Goal: Task Accomplishment & Management: Use online tool/utility

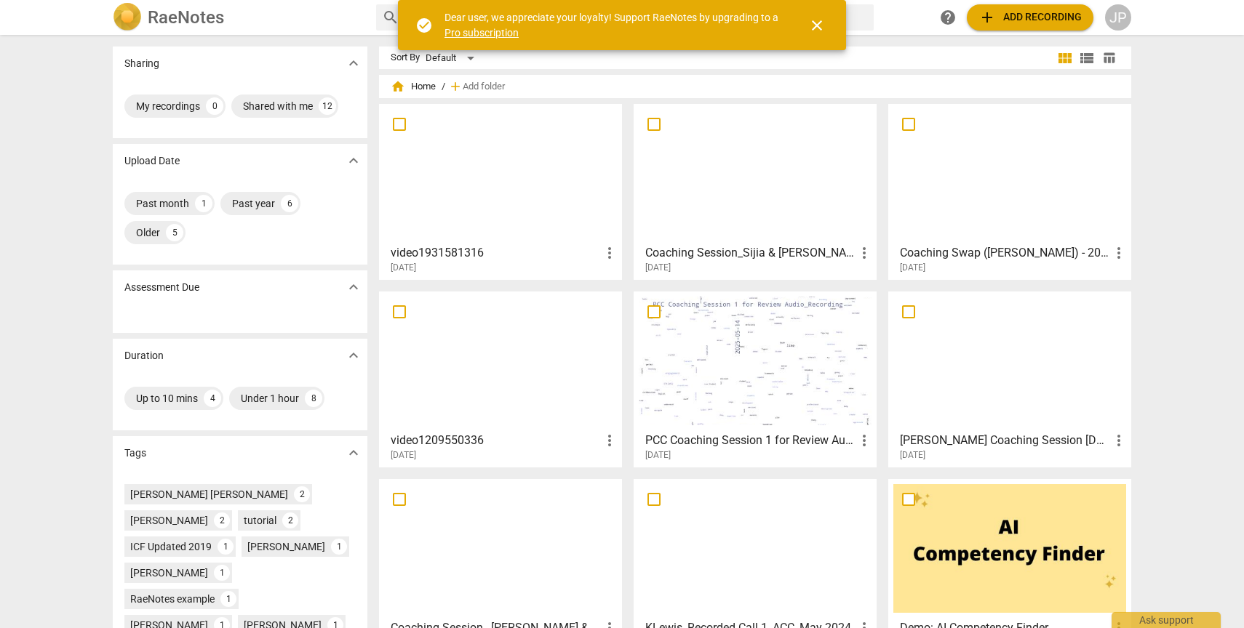
click at [556, 219] on div at bounding box center [500, 173] width 233 height 129
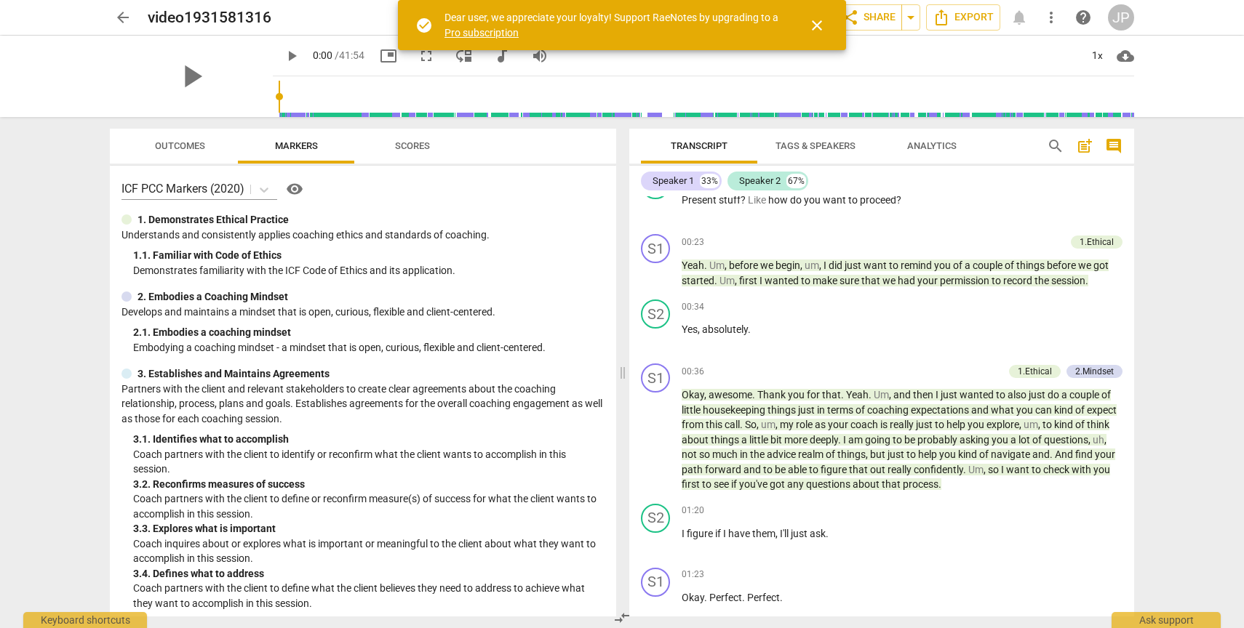
scroll to position [177, 0]
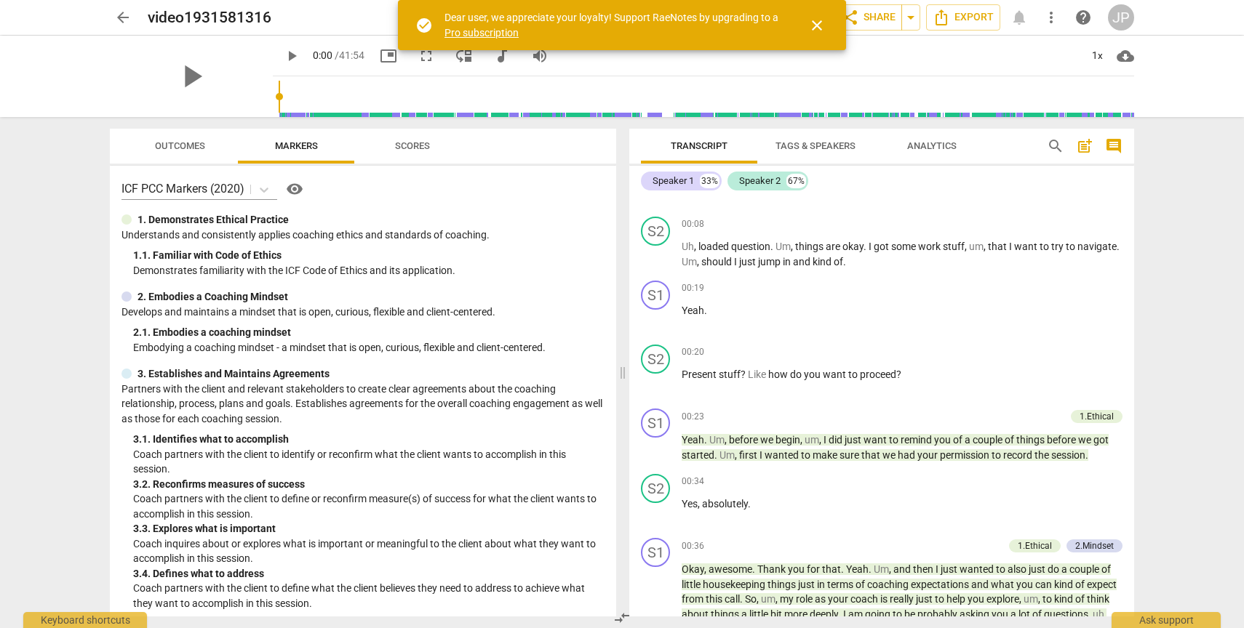
click at [819, 25] on span "close" at bounding box center [816, 25] width 17 height 17
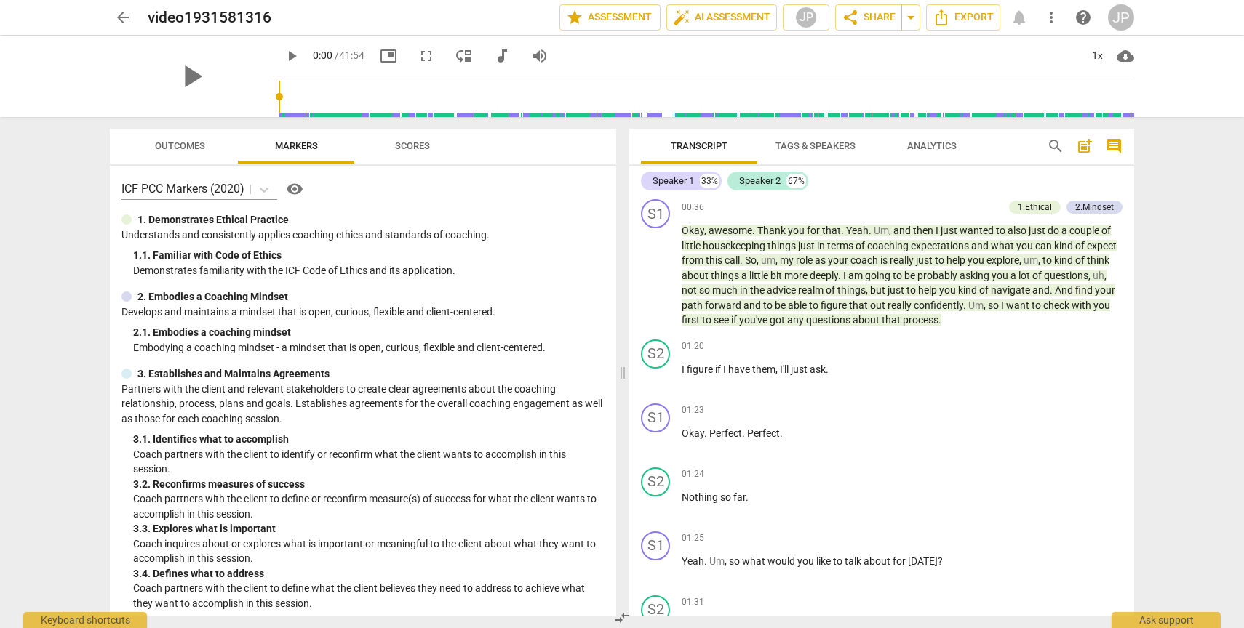
scroll to position [0, 0]
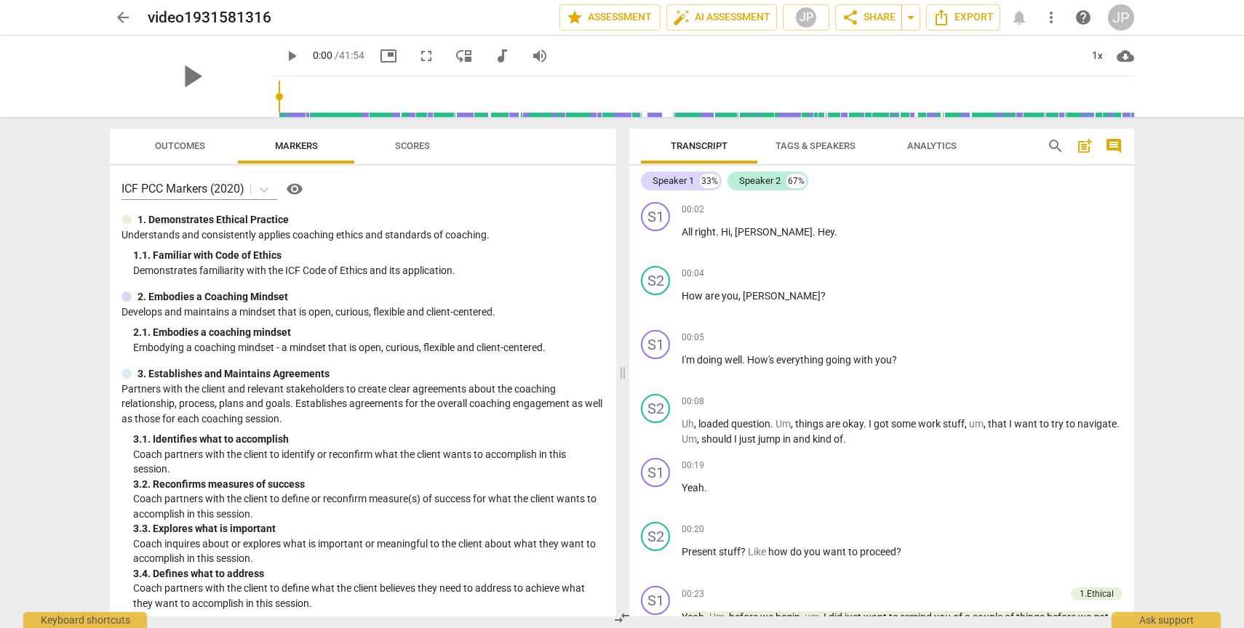
click at [1127, 25] on div "JP" at bounding box center [1121, 17] width 26 height 26
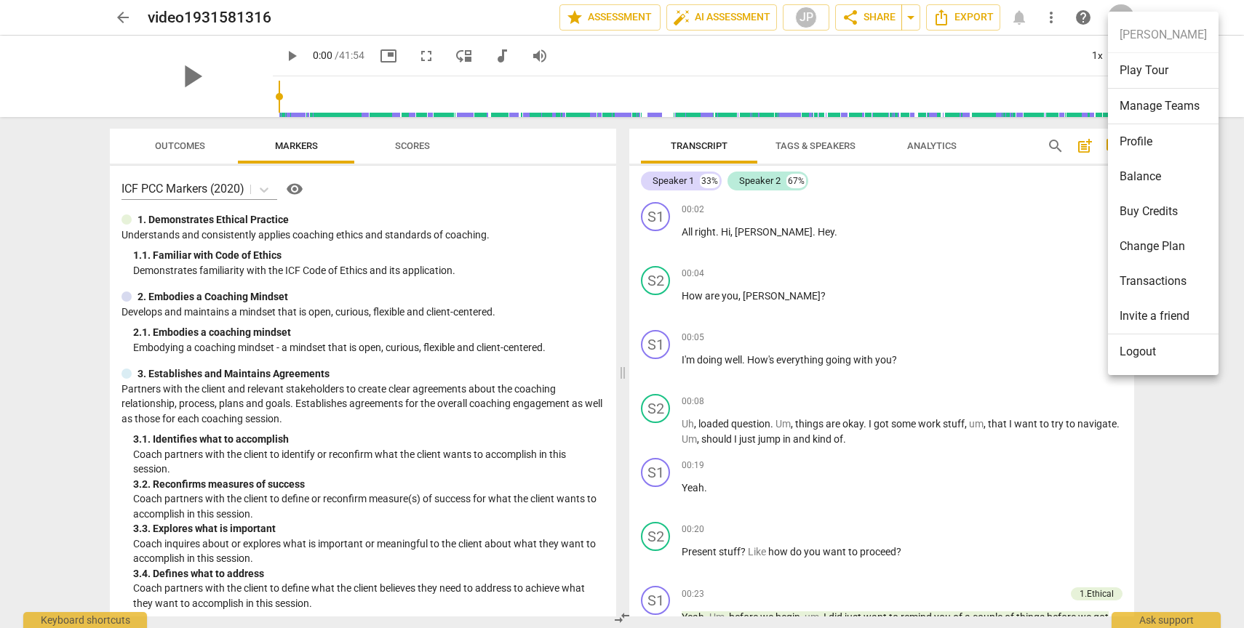
click at [1126, 25] on ul "[PERSON_NAME] Play Tour Manage Teams Profile Balance Buy Credits Change Plan Tr…" at bounding box center [1163, 194] width 111 height 364
click at [1068, 39] on div at bounding box center [622, 314] width 1244 height 628
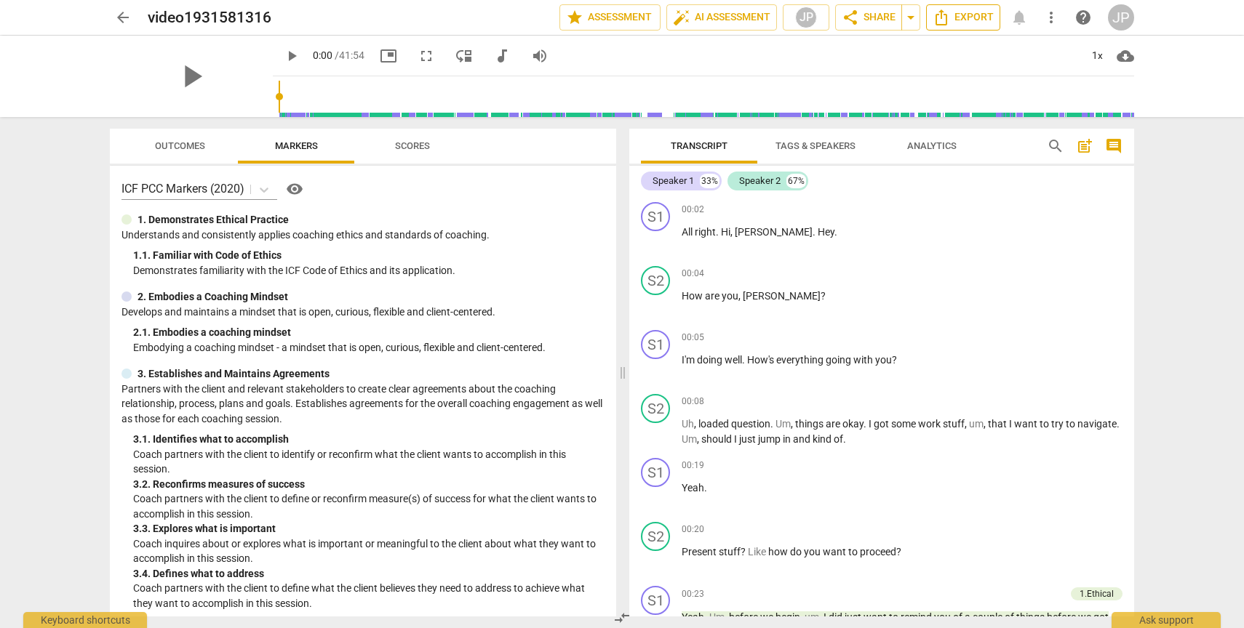
click at [964, 23] on span "Export" at bounding box center [962, 17] width 61 height 17
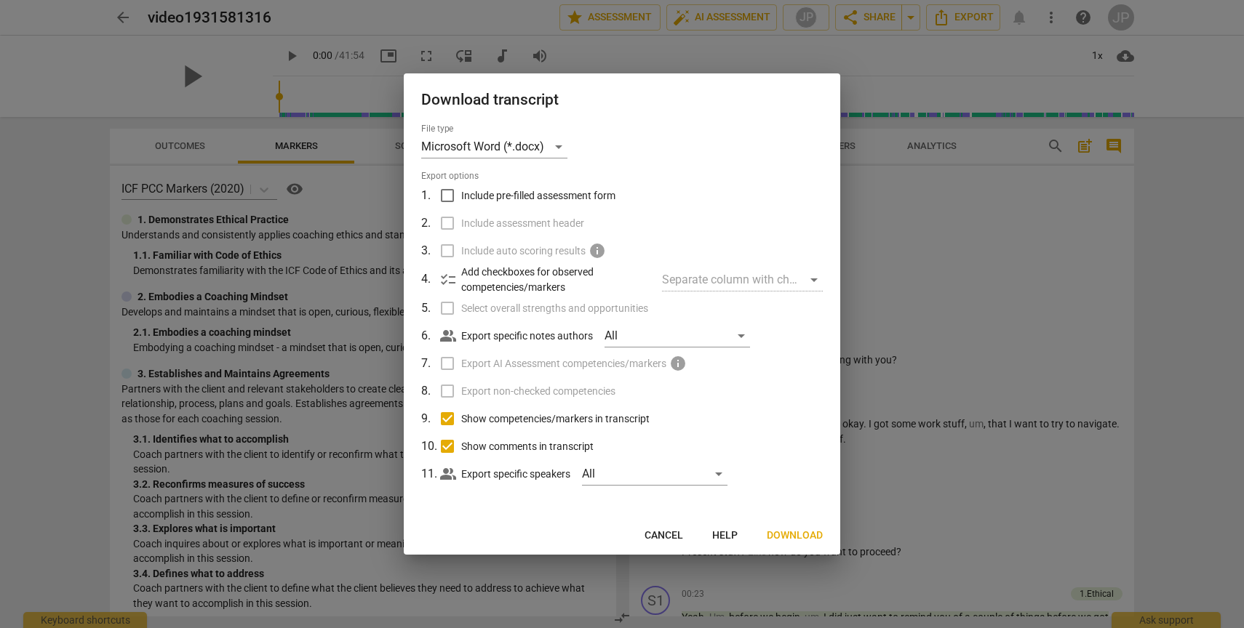
click at [955, 258] on div at bounding box center [622, 314] width 1244 height 628
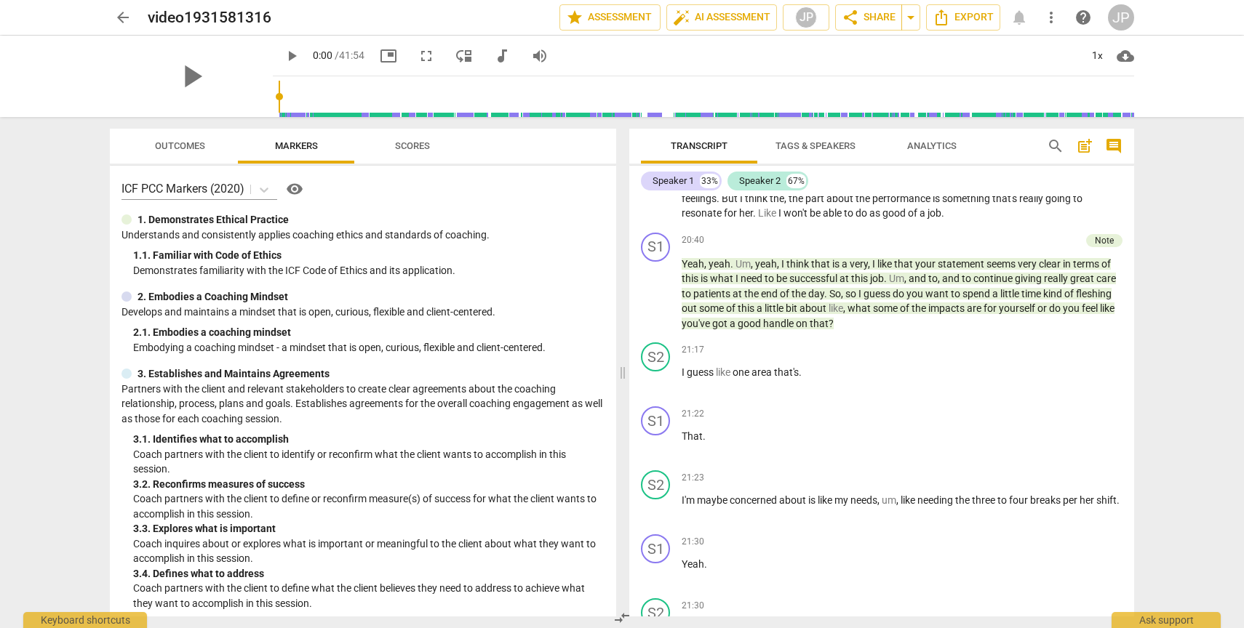
scroll to position [6167, 0]
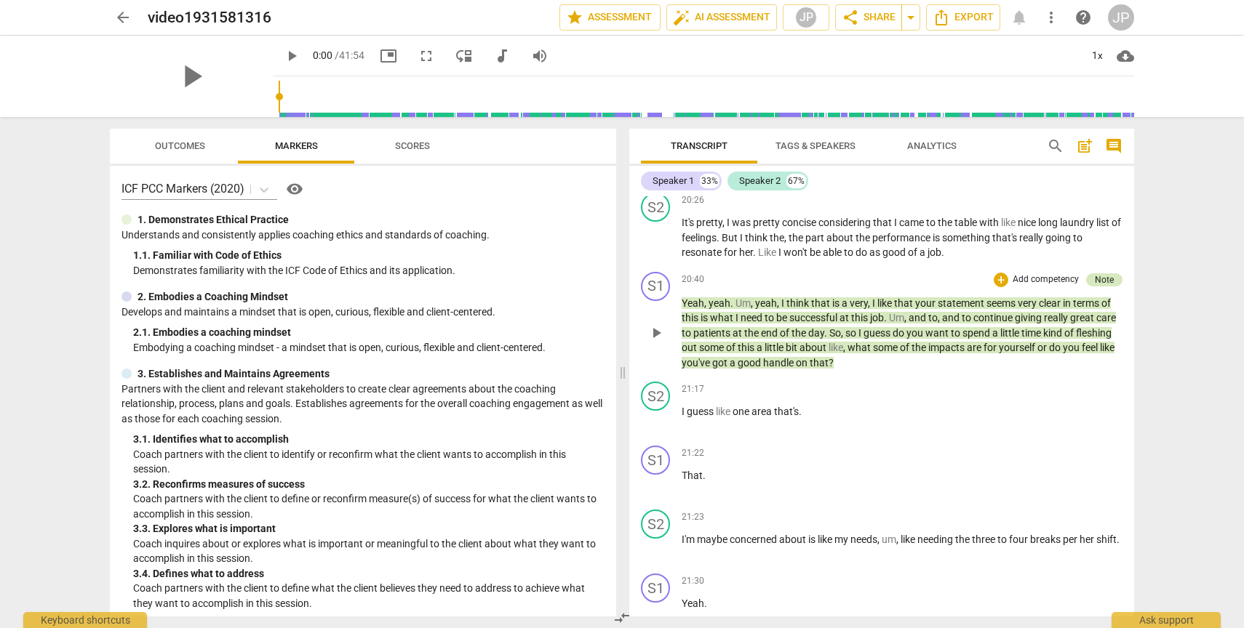
click at [1095, 287] on div "Note" at bounding box center [1104, 279] width 19 height 13
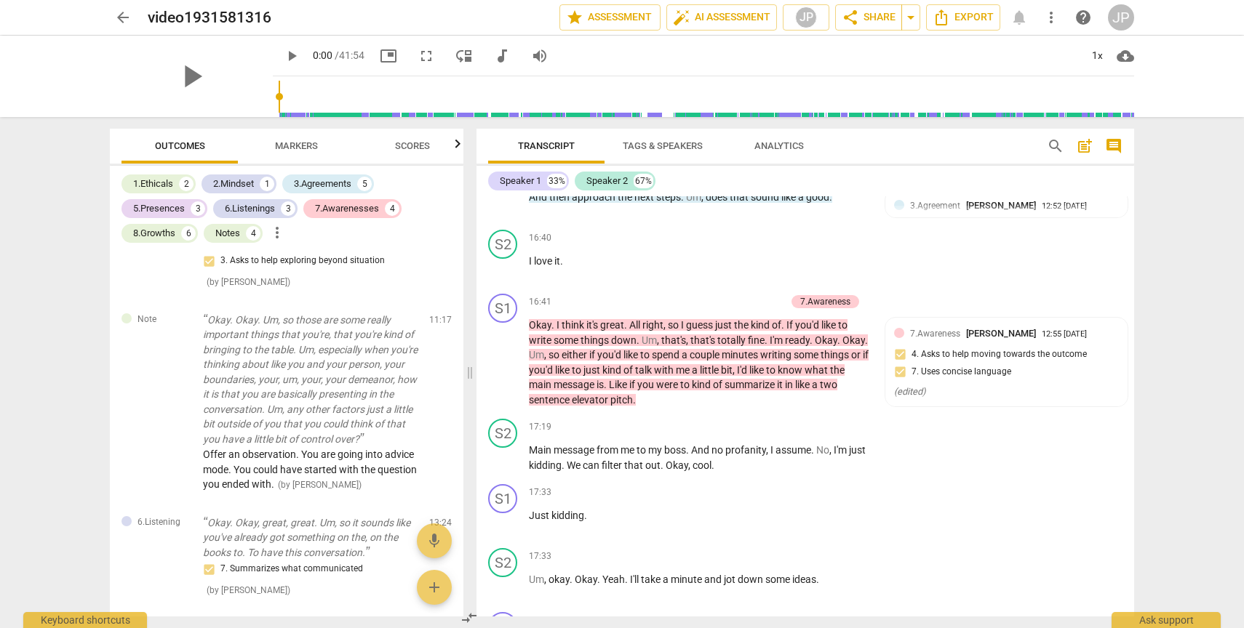
scroll to position [5470, 0]
